Goal: Task Accomplishment & Management: Use online tool/utility

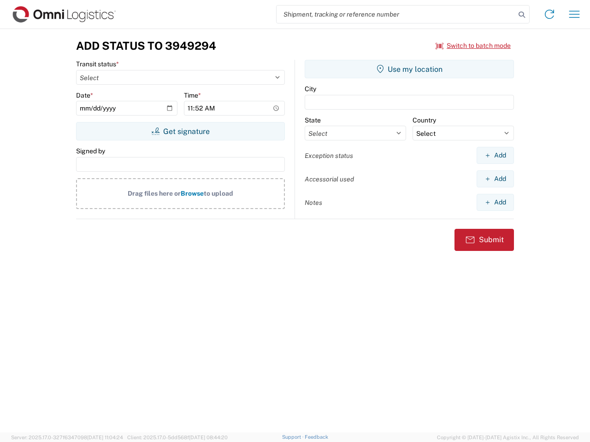
click at [396, 14] on input "search" at bounding box center [396, 15] width 239 height 18
click at [522, 15] on icon at bounding box center [521, 14] width 13 height 13
click at [549, 14] on icon at bounding box center [549, 14] width 15 height 15
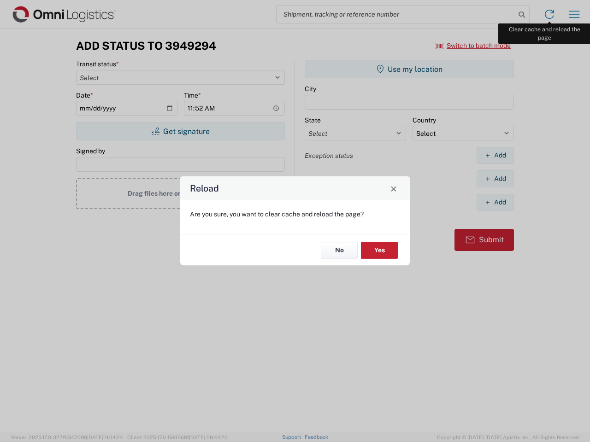
click at [574, 14] on div "Reload Are you sure, you want to clear cache and reload the page? No Yes" at bounding box center [295, 221] width 590 height 442
click at [473, 46] on div "Reload Are you sure, you want to clear cache and reload the page? No Yes" at bounding box center [295, 221] width 590 height 442
click at [180, 131] on div "Reload Are you sure, you want to clear cache and reload the page? No Yes" at bounding box center [295, 221] width 590 height 442
click at [409, 69] on div "Reload Are you sure, you want to clear cache and reload the page? No Yes" at bounding box center [295, 221] width 590 height 442
click at [495, 155] on div "Reload Are you sure, you want to clear cache and reload the page? No Yes" at bounding box center [295, 221] width 590 height 442
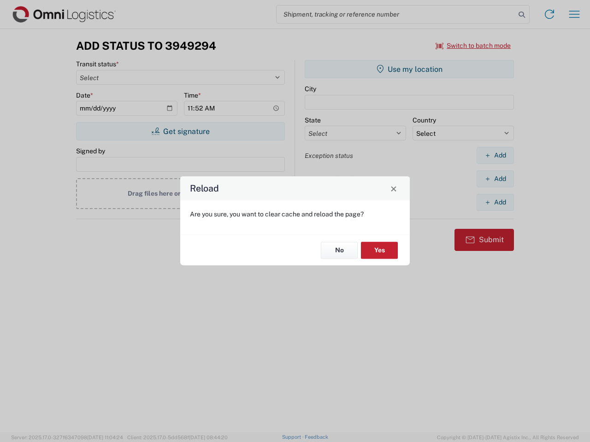
click at [495, 179] on div "Reload Are you sure, you want to clear cache and reload the page? No Yes" at bounding box center [295, 221] width 590 height 442
click at [495, 202] on div "Reload Are you sure, you want to clear cache and reload the page? No Yes" at bounding box center [295, 221] width 590 height 442
